Goal: Navigation & Orientation: Find specific page/section

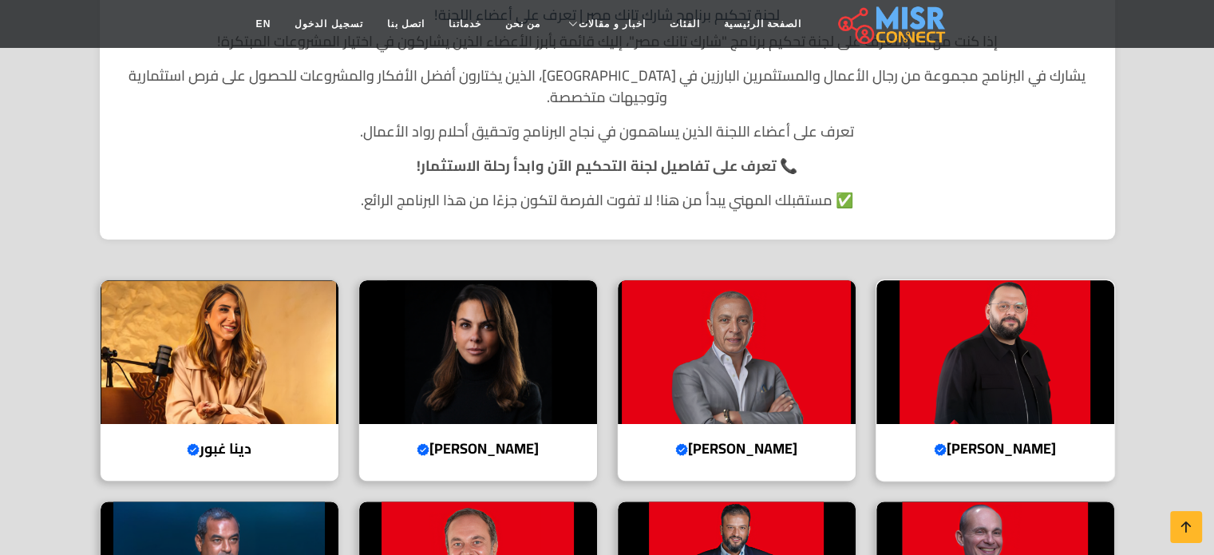
scroll to position [319, 0]
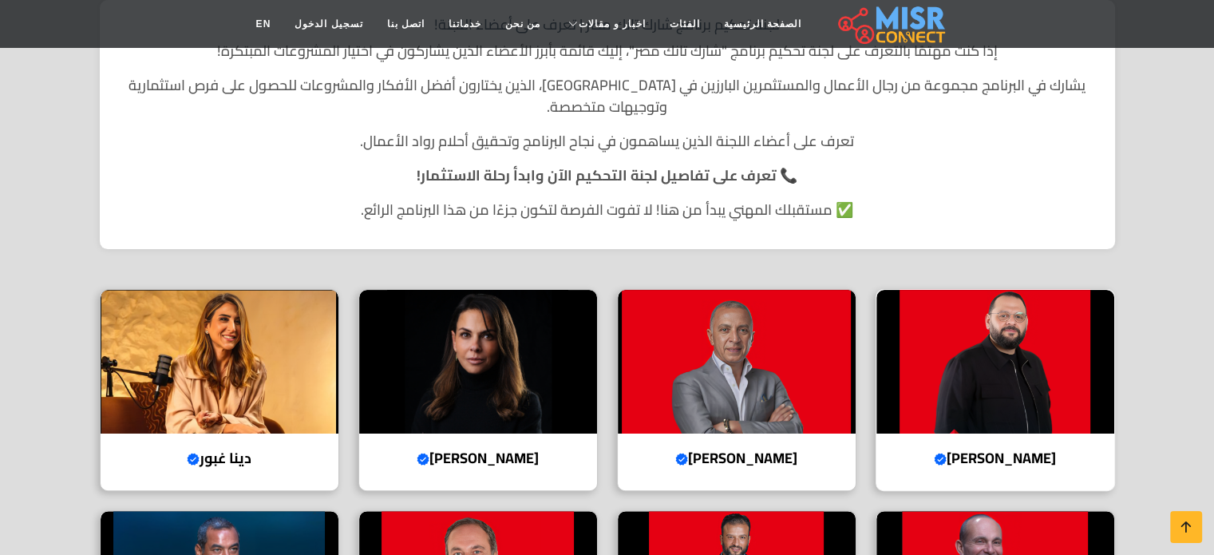
click at [1007, 316] on img at bounding box center [996, 362] width 238 height 144
click at [714, 350] on img at bounding box center [737, 362] width 238 height 144
click at [514, 356] on img at bounding box center [478, 362] width 238 height 144
click at [208, 336] on img at bounding box center [220, 362] width 238 height 144
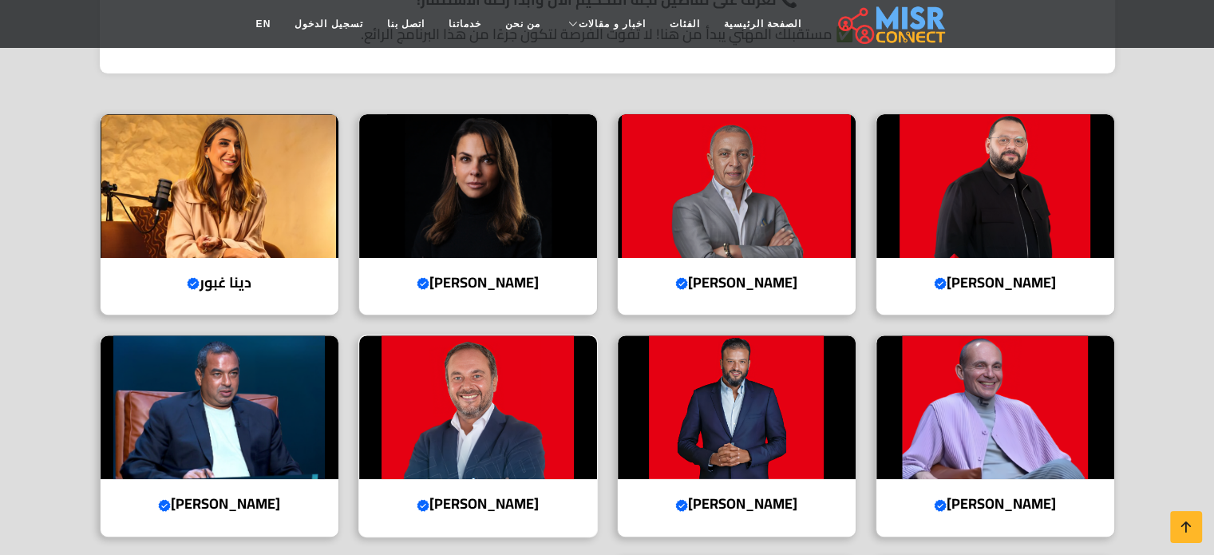
scroll to position [639, 0]
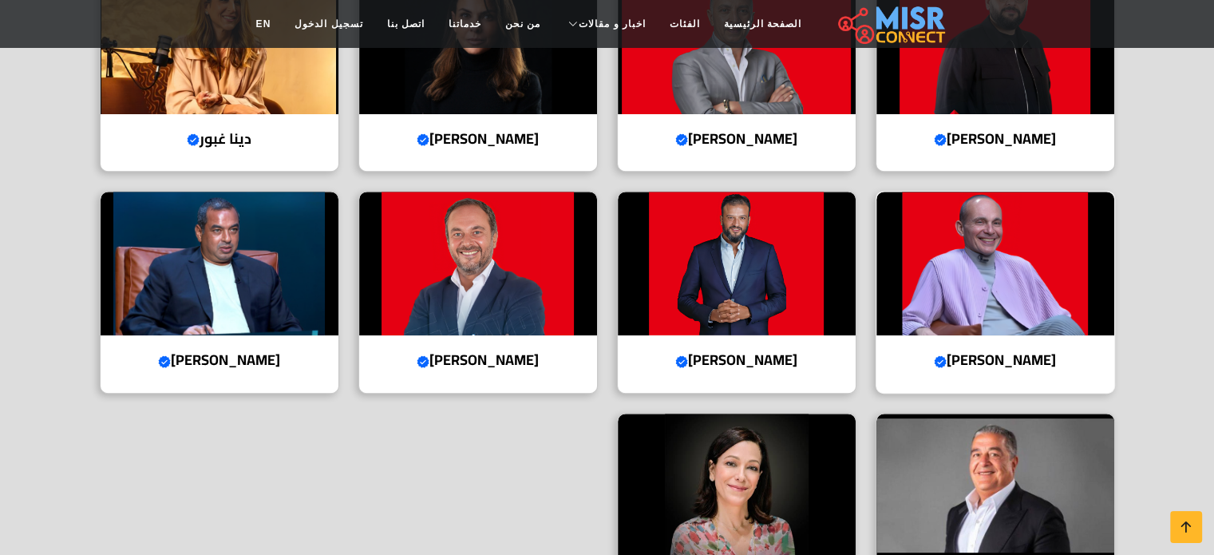
click at [1003, 247] on img at bounding box center [996, 264] width 238 height 144
click at [766, 251] on img at bounding box center [737, 264] width 238 height 144
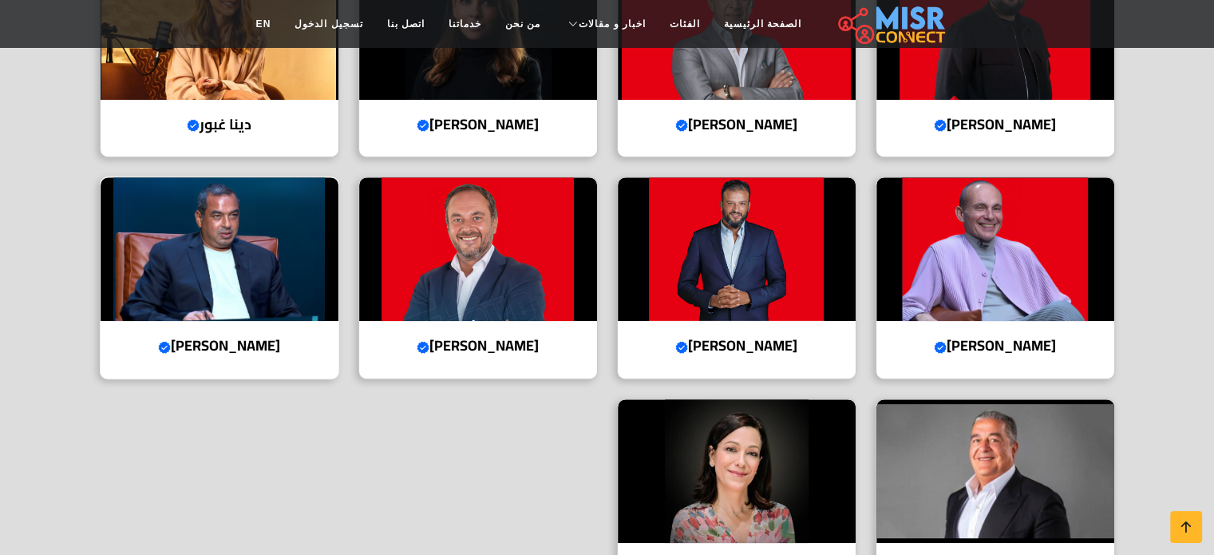
scroll to position [718, 0]
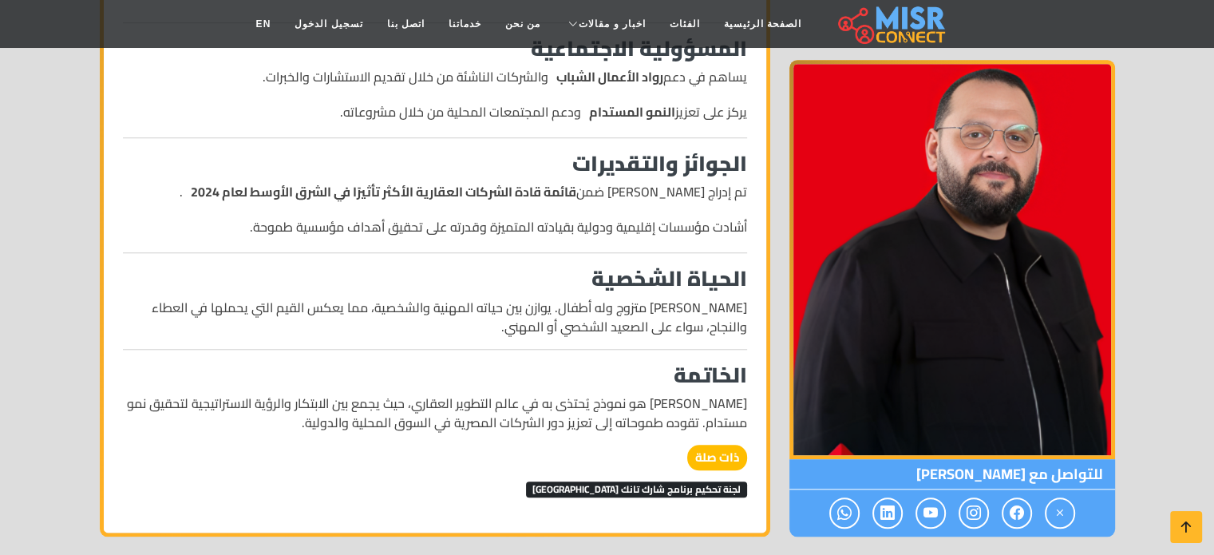
scroll to position [1517, 0]
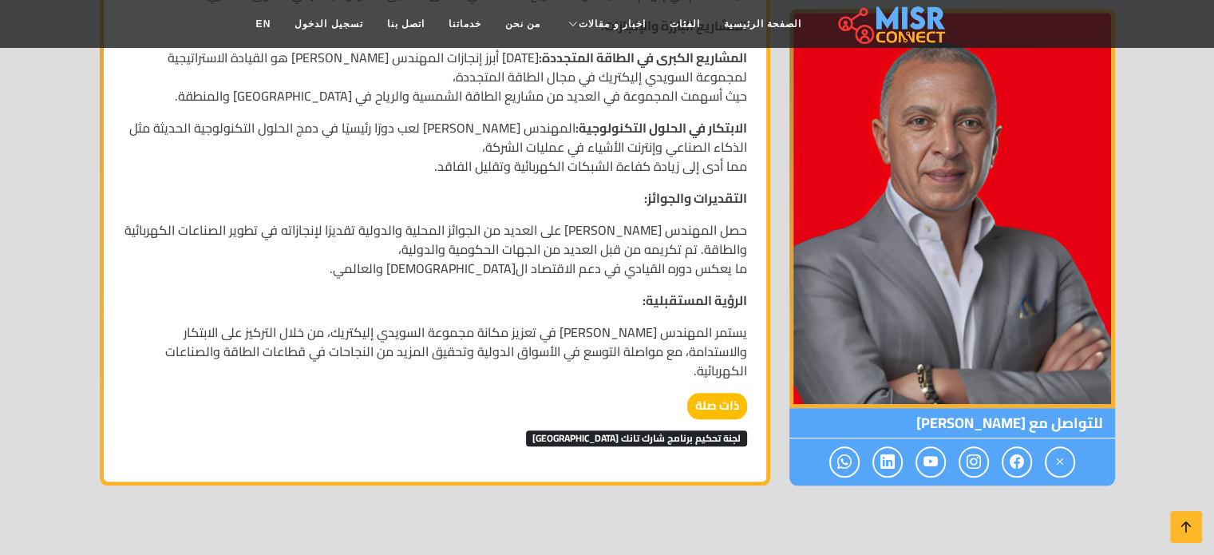
scroll to position [1517, 0]
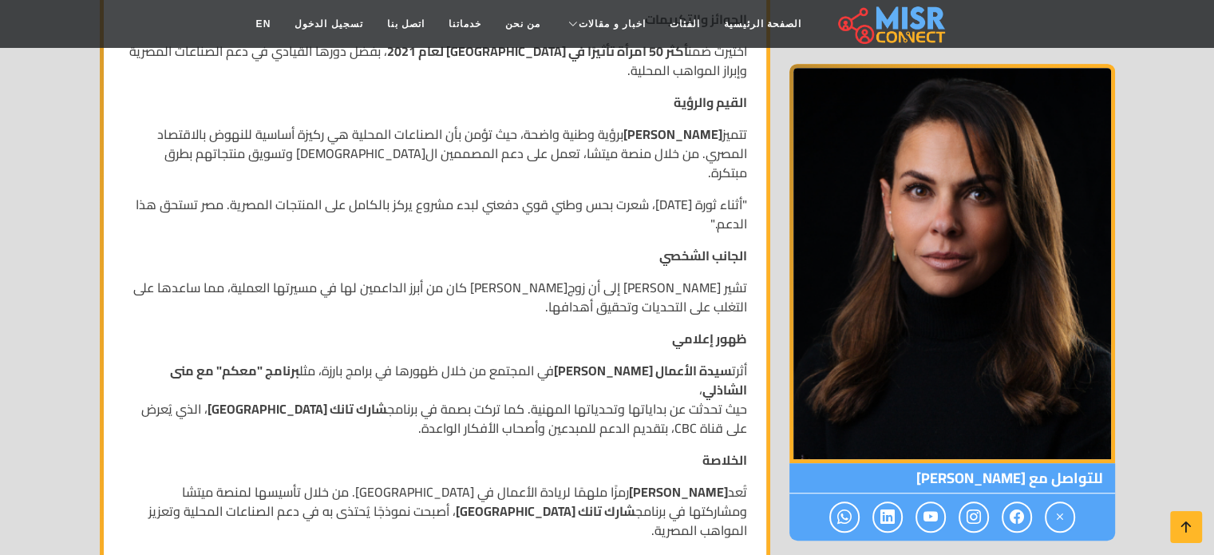
scroll to position [878, 0]
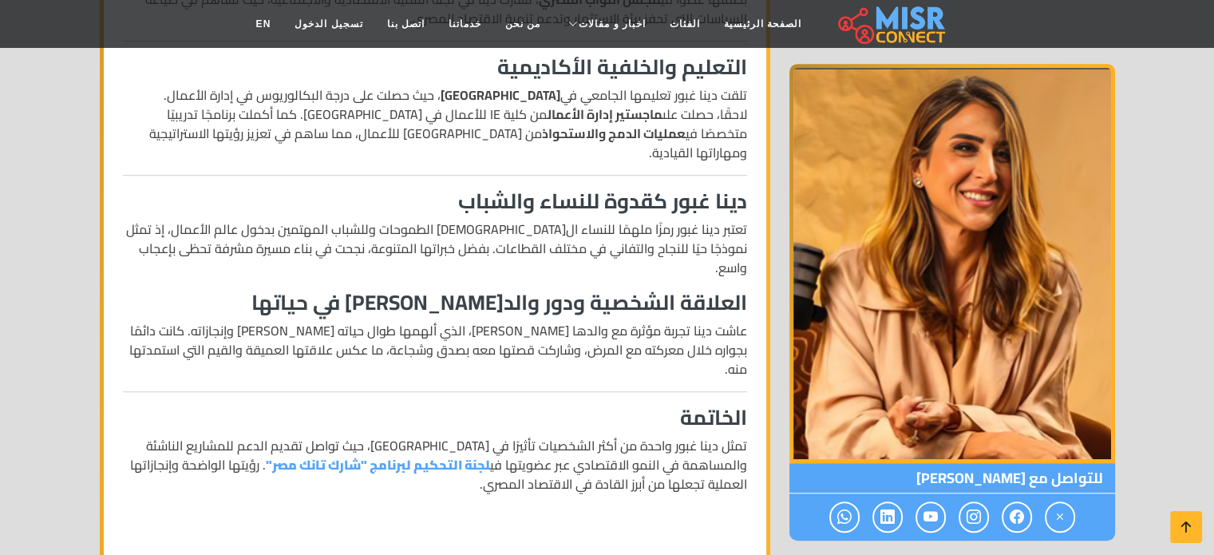
scroll to position [1197, 0]
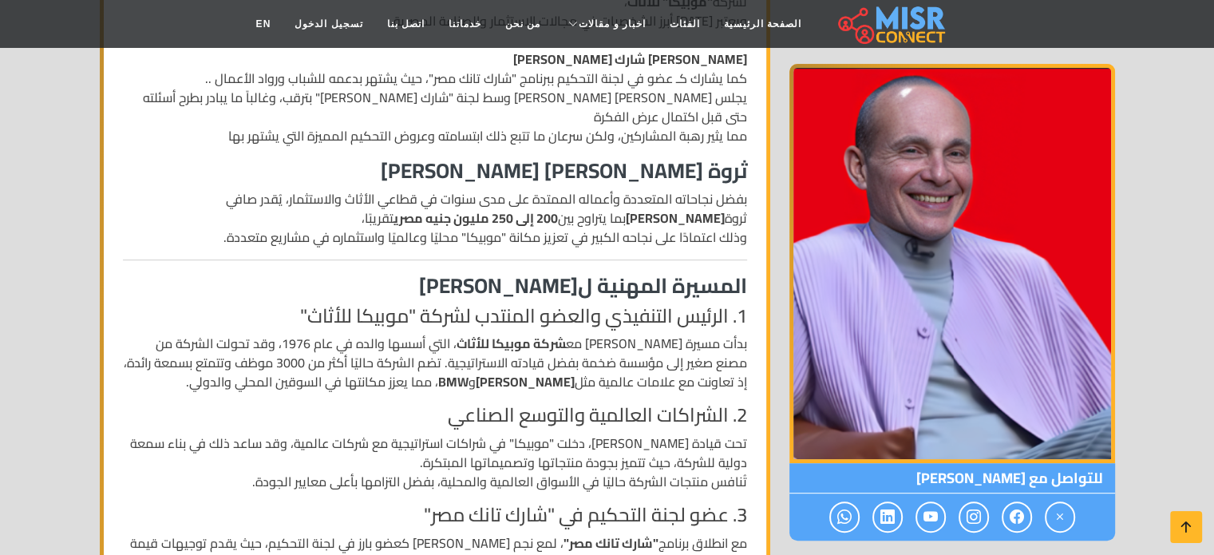
scroll to position [639, 0]
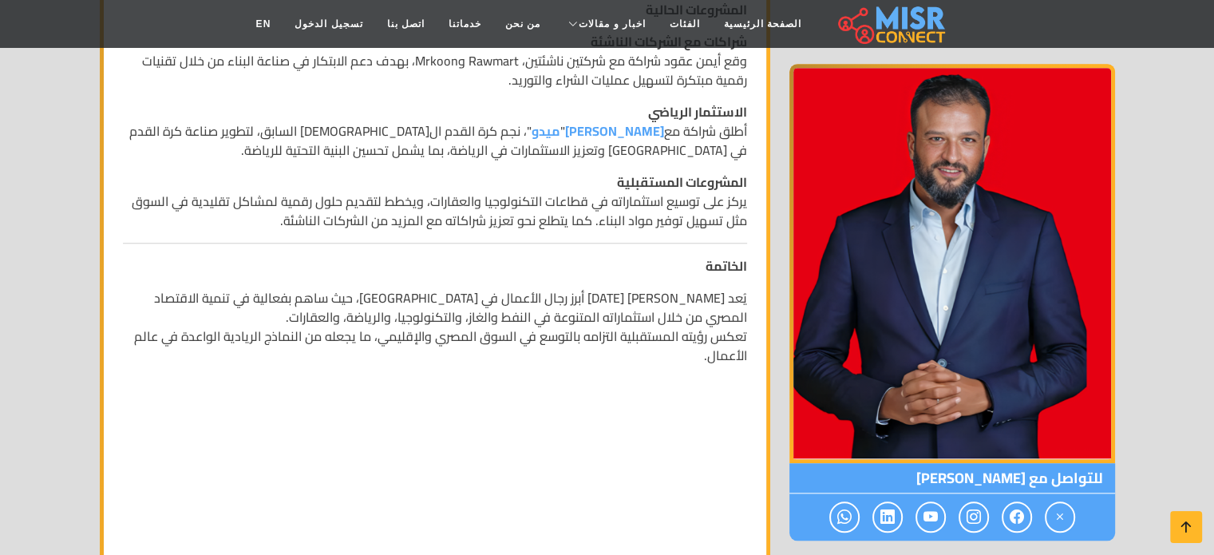
scroll to position [1437, 0]
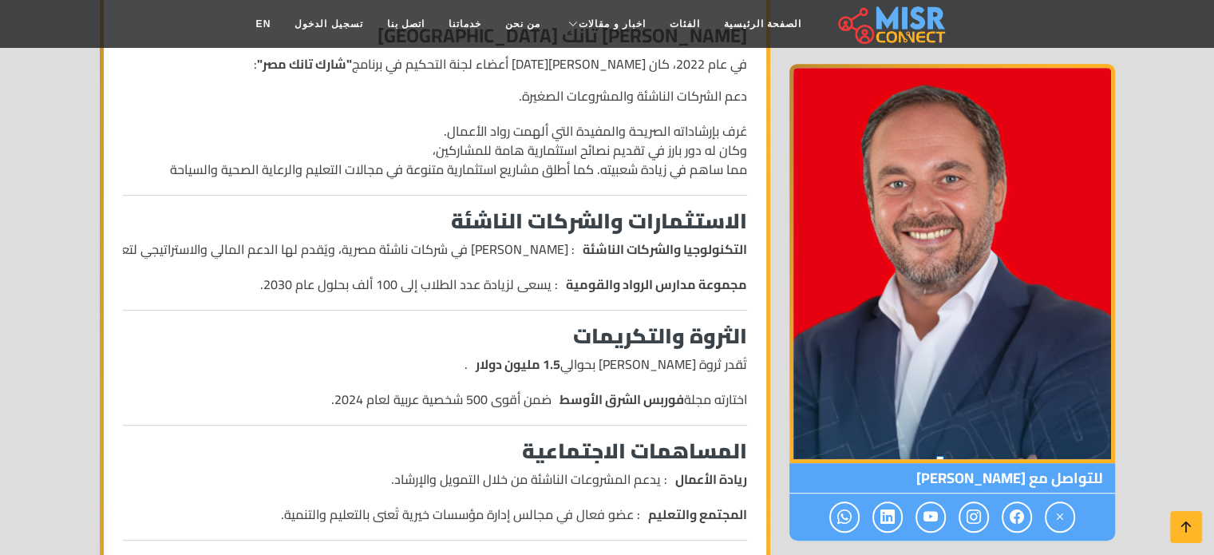
scroll to position [958, 0]
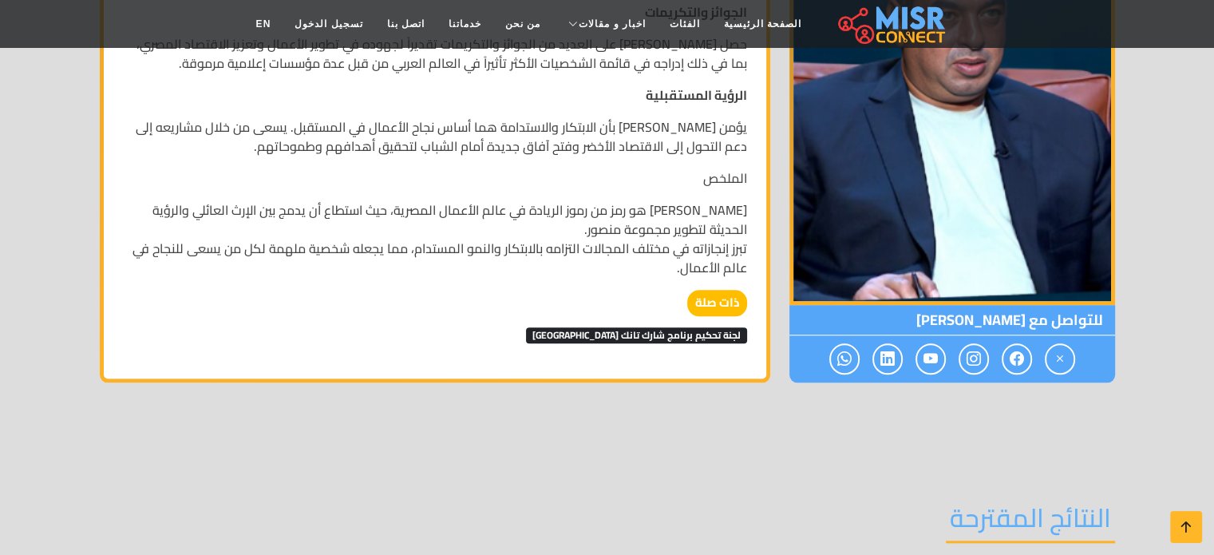
scroll to position [1676, 0]
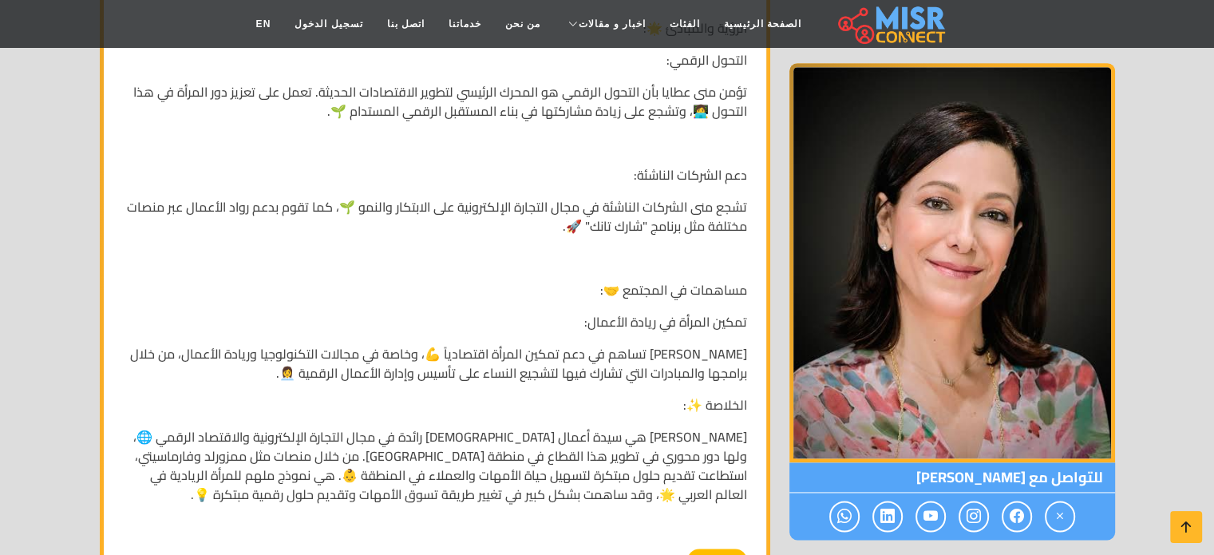
scroll to position [2235, 0]
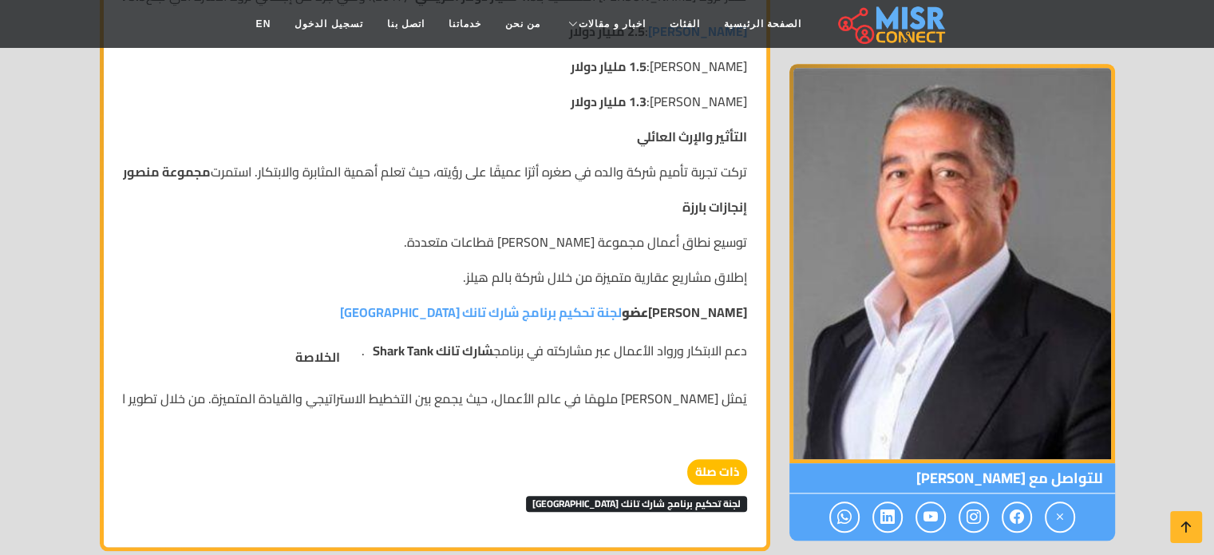
scroll to position [1517, 0]
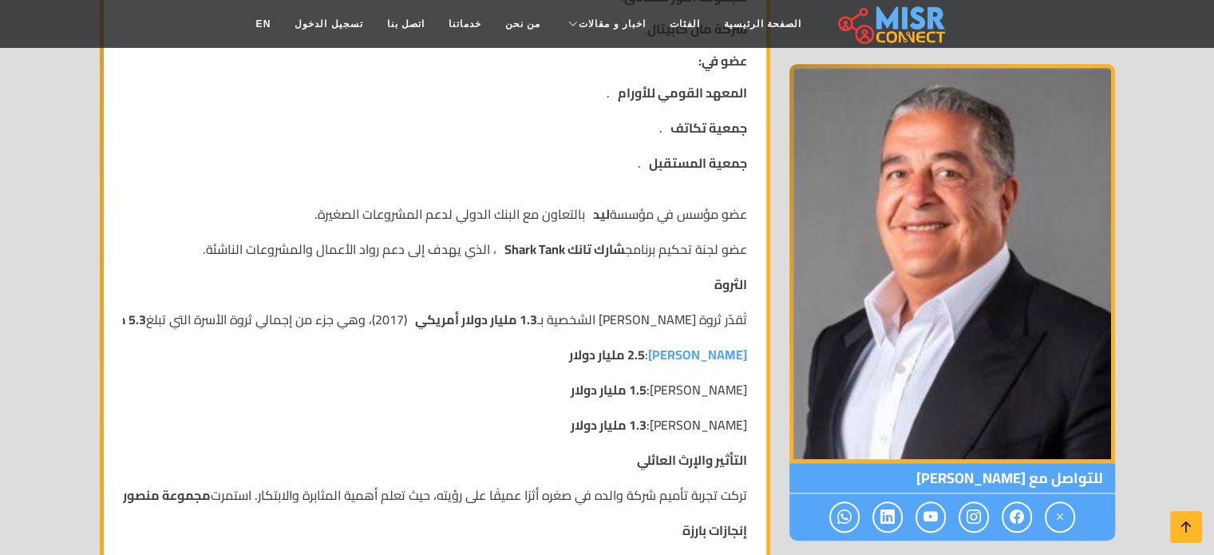
scroll to position [1197, 0]
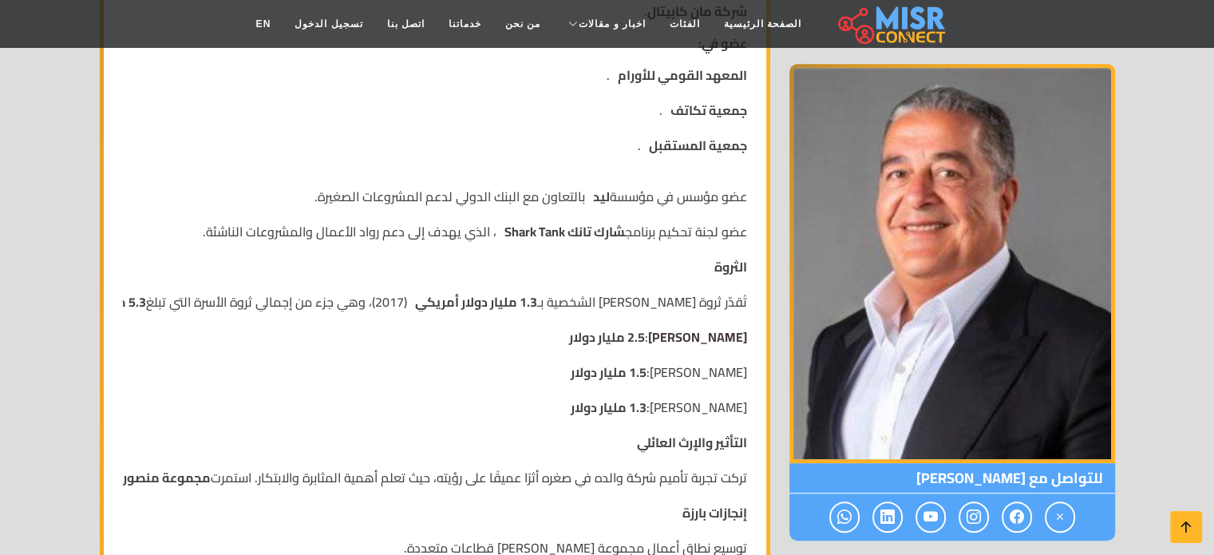
click at [695, 325] on link "[PERSON_NAME]" at bounding box center [697, 337] width 99 height 24
